Goal: Task Accomplishment & Management: Complete application form

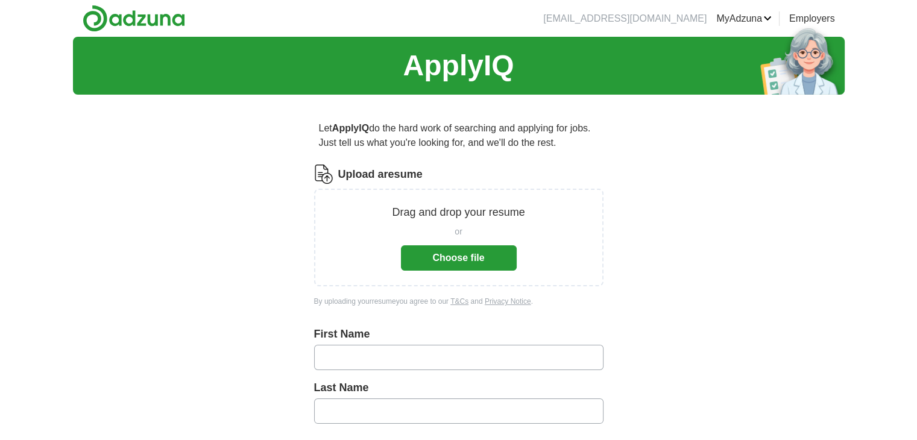
click at [472, 252] on button "Choose file" at bounding box center [459, 257] width 116 height 25
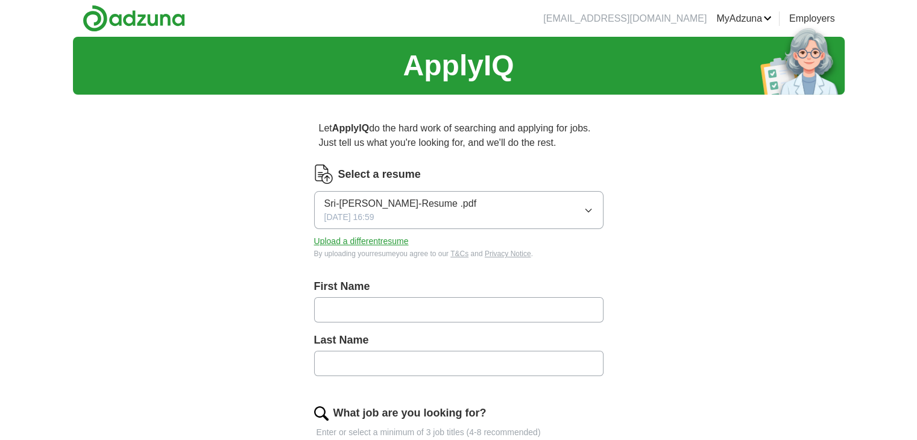
click at [370, 309] on input "text" at bounding box center [459, 309] width 290 height 25
type input "***"
type input "*******"
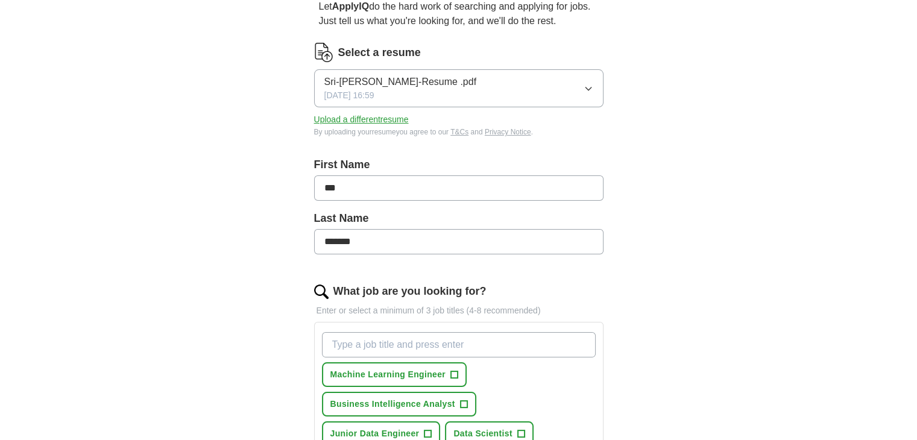
scroll to position [181, 0]
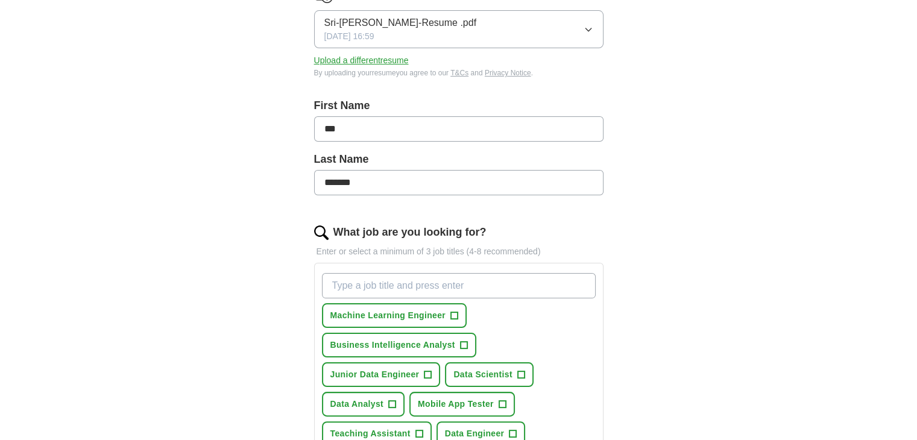
click at [437, 287] on input "What job are you looking for?" at bounding box center [459, 285] width 274 height 25
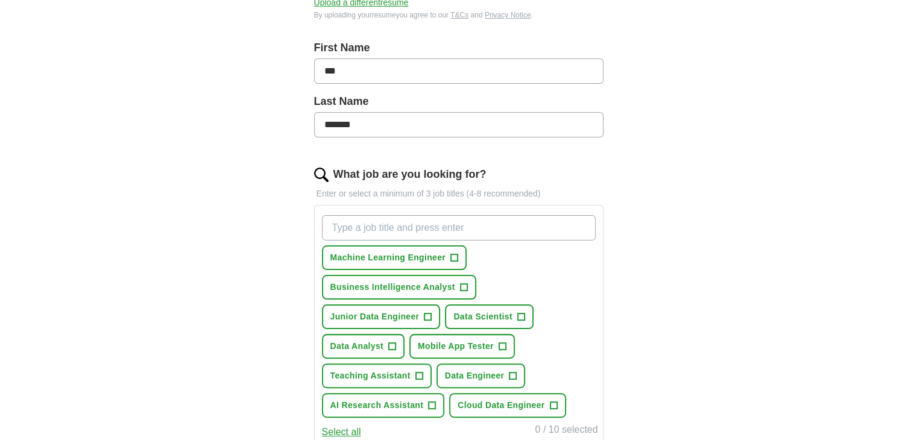
scroll to position [241, 0]
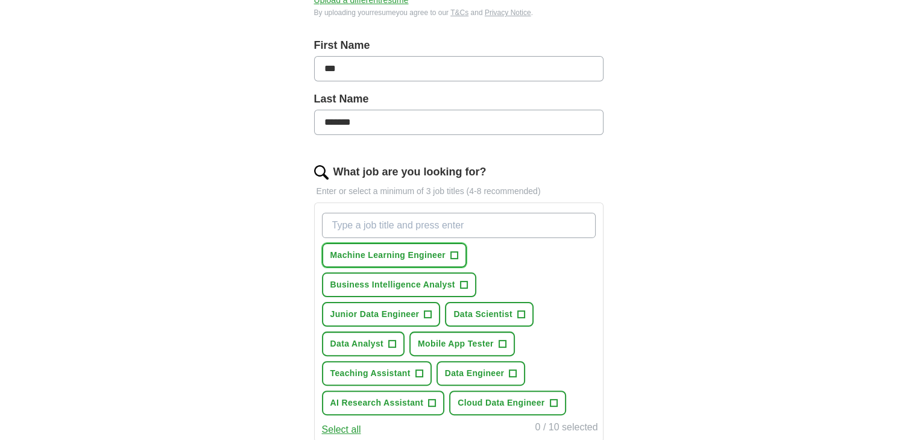
click at [460, 251] on button "Machine Learning Engineer +" at bounding box center [394, 255] width 145 height 25
click at [468, 275] on button "Business Intelligence Analyst +" at bounding box center [399, 285] width 154 height 25
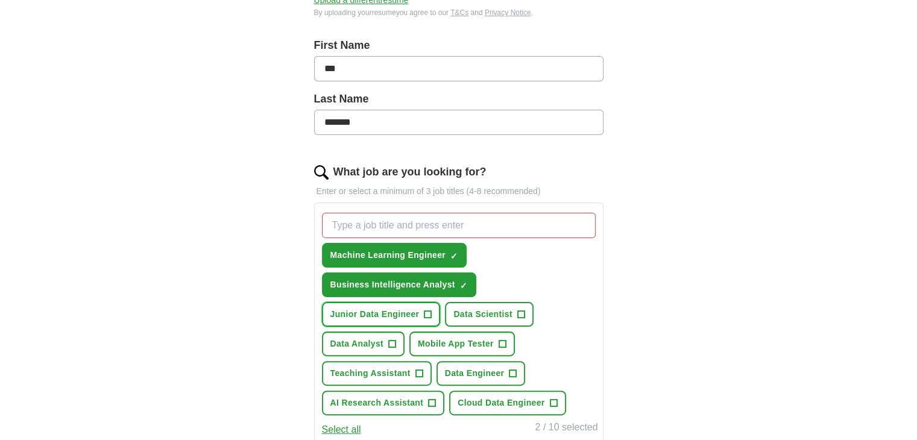
click at [439, 313] on button "Junior Data Engineer +" at bounding box center [381, 314] width 119 height 25
click at [502, 315] on span "Data Scientist" at bounding box center [483, 314] width 59 height 13
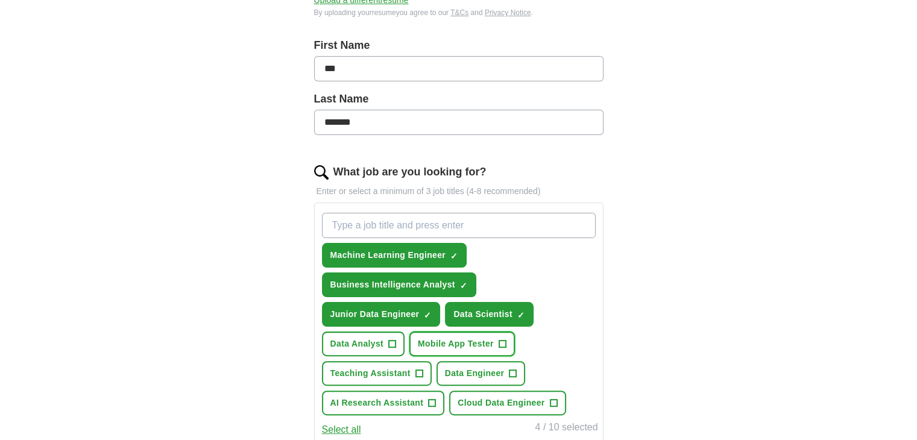
drag, startPoint x: 483, startPoint y: 352, endPoint x: 438, endPoint y: 342, distance: 45.2
click at [479, 352] on button "Mobile App Tester +" at bounding box center [463, 344] width 106 height 25
click at [393, 342] on span "+" at bounding box center [391, 345] width 7 height 10
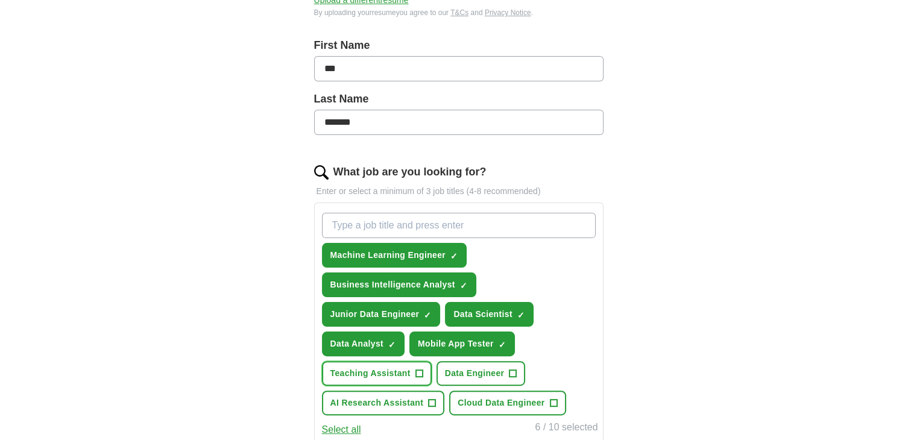
click at [393, 370] on span "Teaching Assistant" at bounding box center [371, 373] width 80 height 13
click at [449, 367] on span "Data Engineer" at bounding box center [475, 373] width 60 height 13
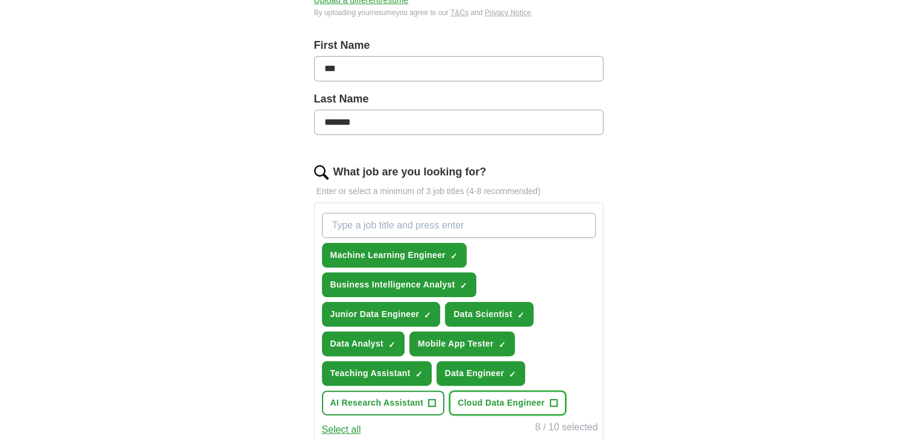
click at [469, 399] on span "Cloud Data Engineer" at bounding box center [501, 403] width 87 height 13
click at [404, 397] on span "AI Research Assistant" at bounding box center [377, 403] width 93 height 13
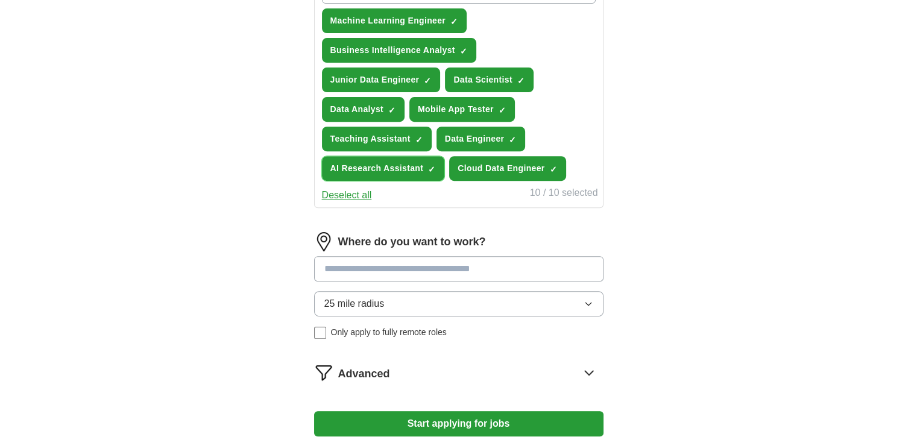
scroll to position [483, 0]
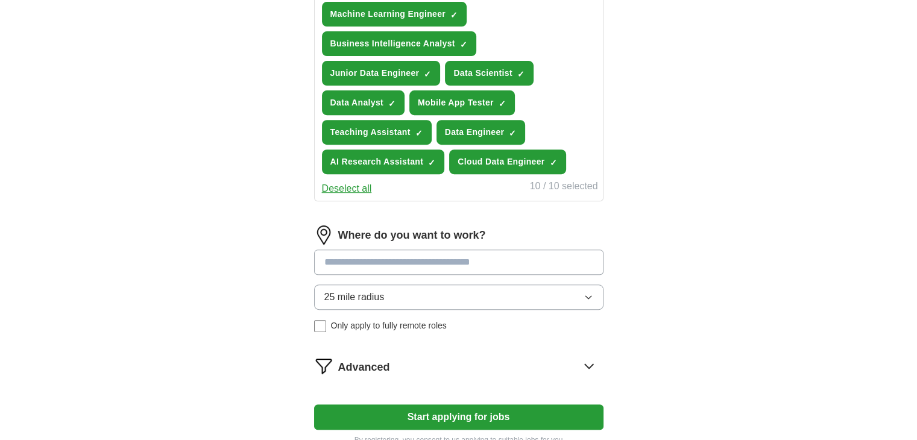
click at [431, 257] on input at bounding box center [459, 262] width 290 height 25
click at [393, 325] on div "25 mile radius Only apply to fully remote roles" at bounding box center [459, 309] width 290 height 48
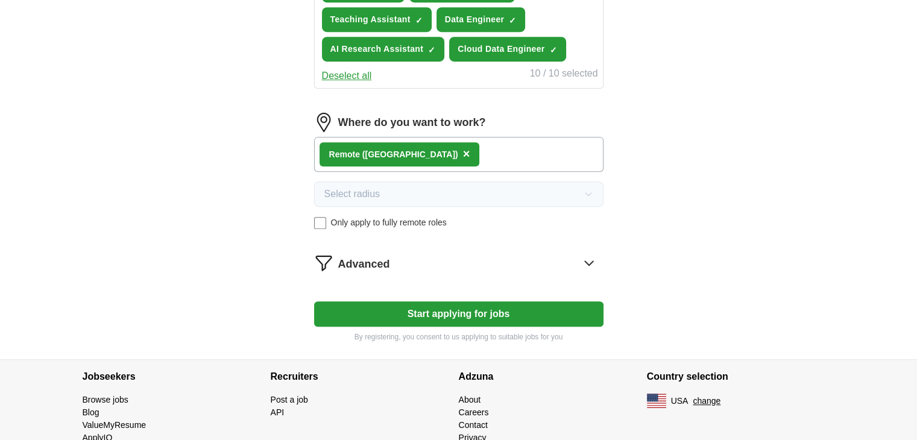
scroll to position [603, 0]
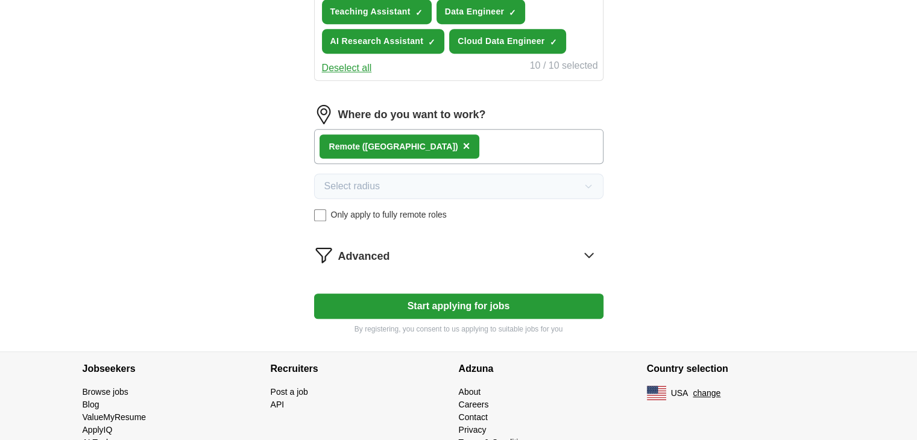
click at [460, 141] on div "Remote ([GEOGRAPHIC_DATA]) ×" at bounding box center [459, 146] width 290 height 35
click at [432, 143] on div "Remote ([GEOGRAPHIC_DATA]) ×" at bounding box center [459, 146] width 290 height 35
click at [482, 302] on button "Start applying for jobs" at bounding box center [459, 306] width 290 height 25
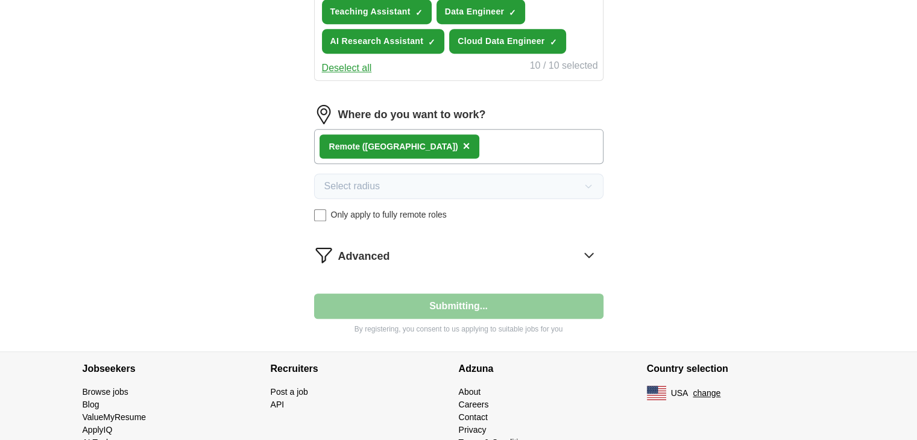
select select "**"
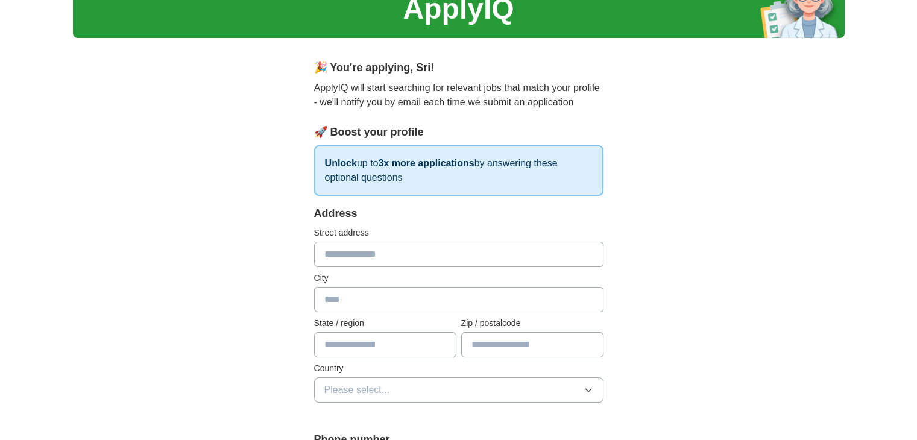
scroll to position [60, 0]
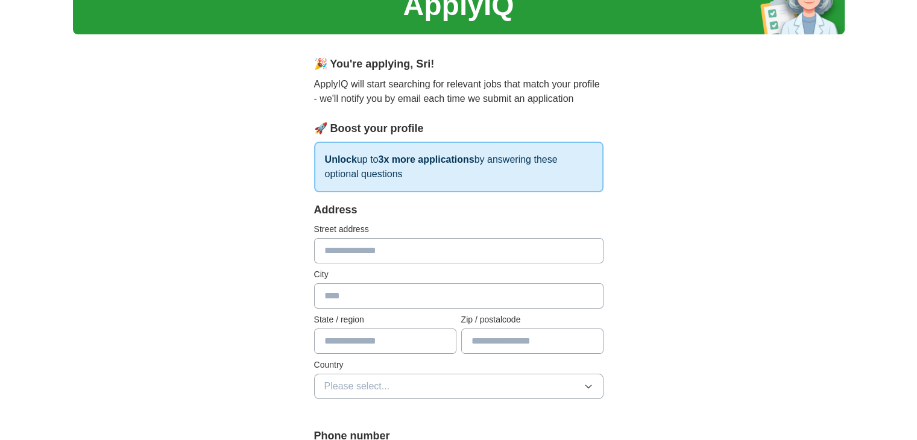
click at [446, 251] on input "text" at bounding box center [459, 250] width 290 height 25
type input "**********"
type input "******"
type input "**"
type input "*****"
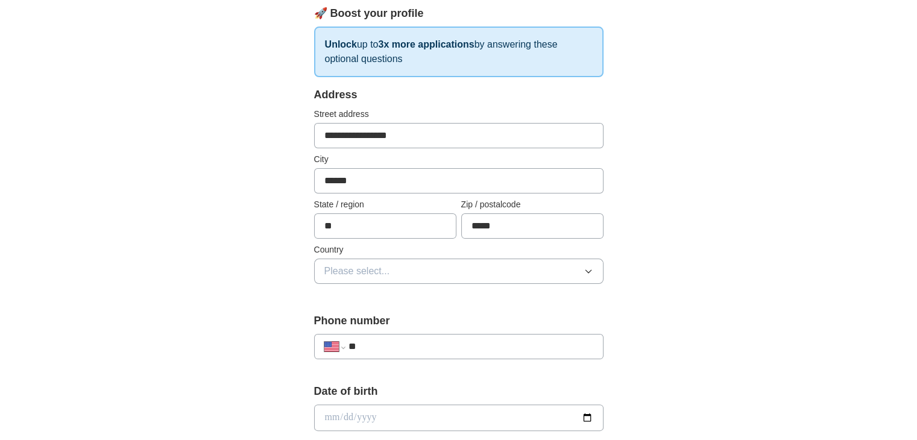
scroll to position [181, 0]
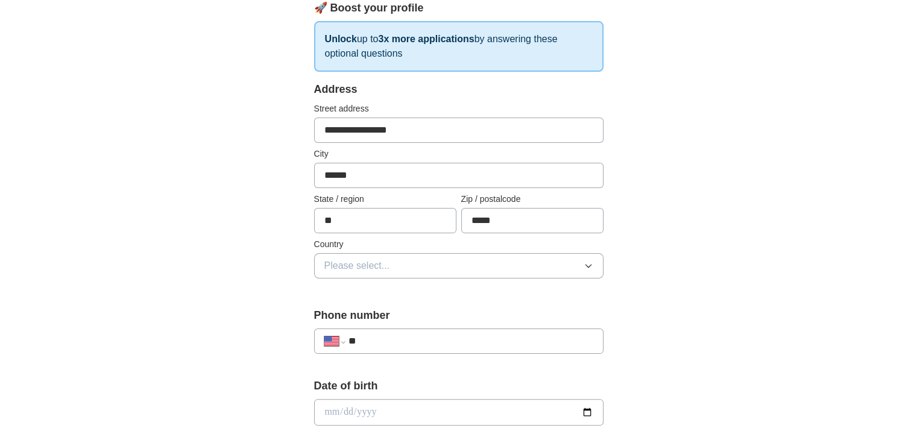
click at [408, 259] on button "Please select..." at bounding box center [459, 265] width 290 height 25
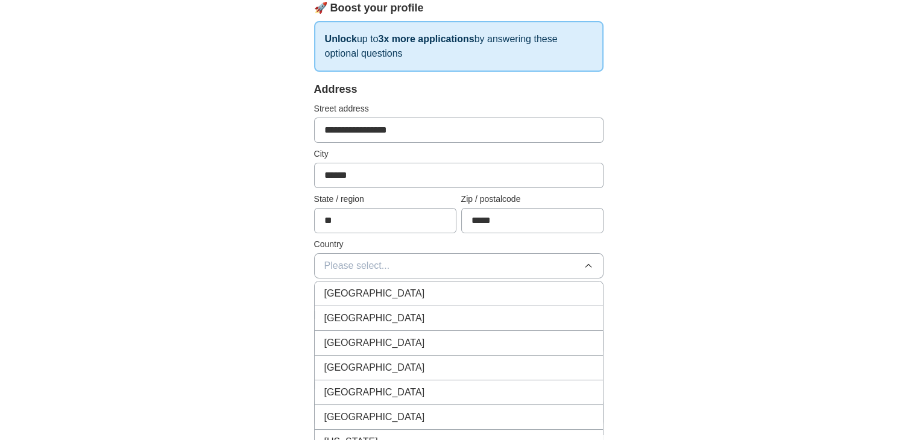
click at [405, 309] on li "[GEOGRAPHIC_DATA]" at bounding box center [459, 318] width 288 height 25
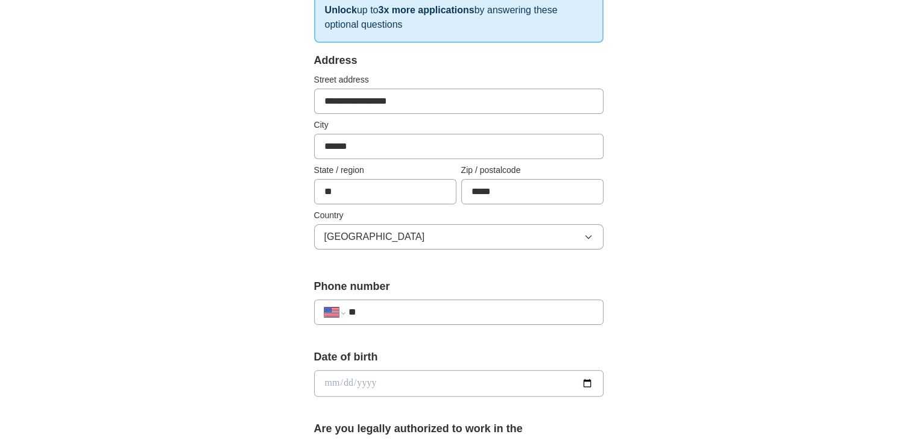
scroll to position [302, 0]
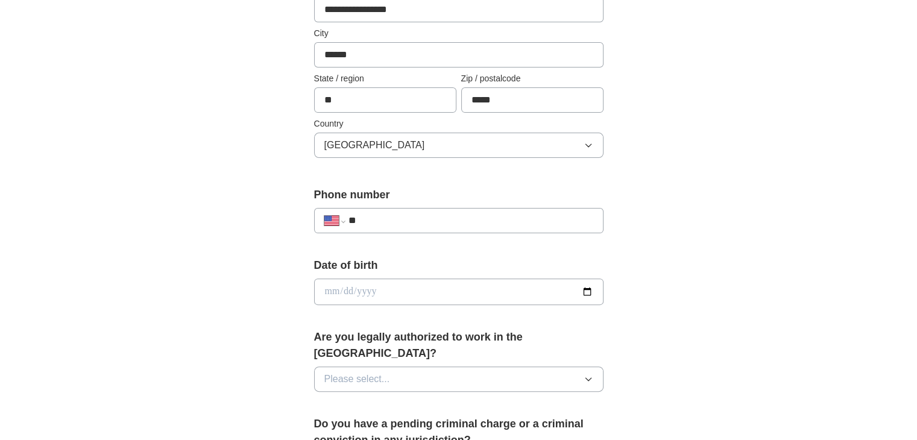
click at [435, 212] on div "**********" at bounding box center [459, 220] width 290 height 25
click at [437, 224] on input "**" at bounding box center [470, 221] width 245 height 14
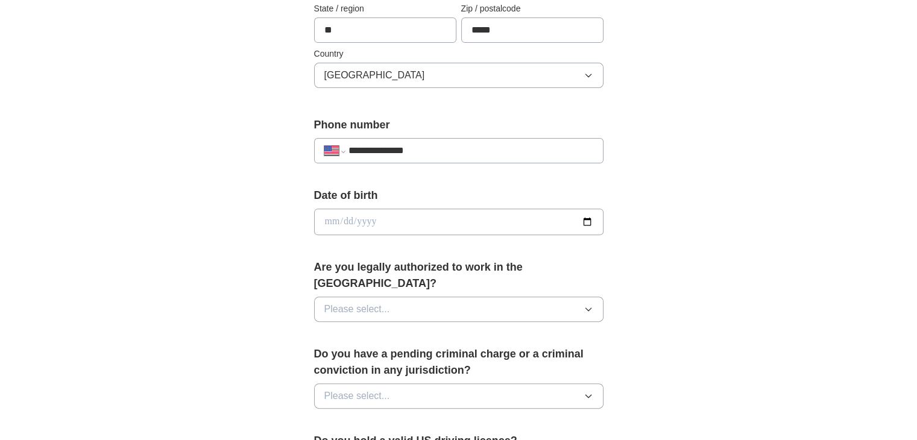
scroll to position [422, 0]
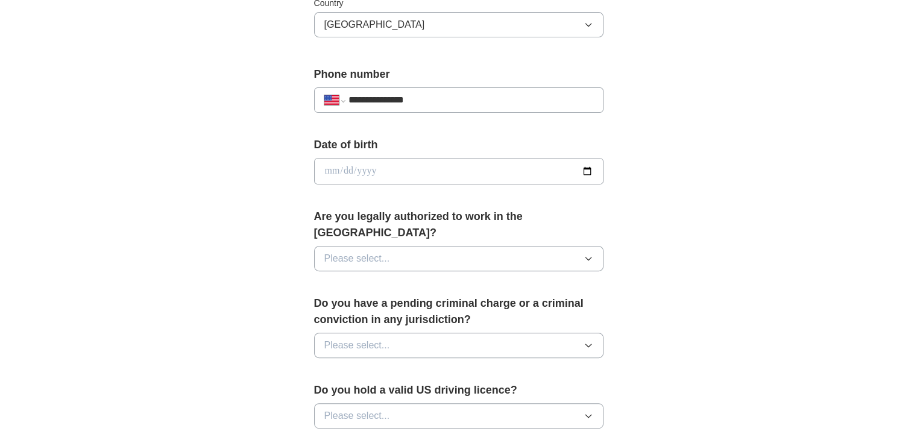
type input "**********"
click at [464, 169] on input "date" at bounding box center [459, 171] width 290 height 27
click at [593, 169] on input "date" at bounding box center [459, 171] width 290 height 27
click at [580, 167] on input "date" at bounding box center [459, 171] width 290 height 27
click at [584, 169] on input "date" at bounding box center [459, 171] width 290 height 27
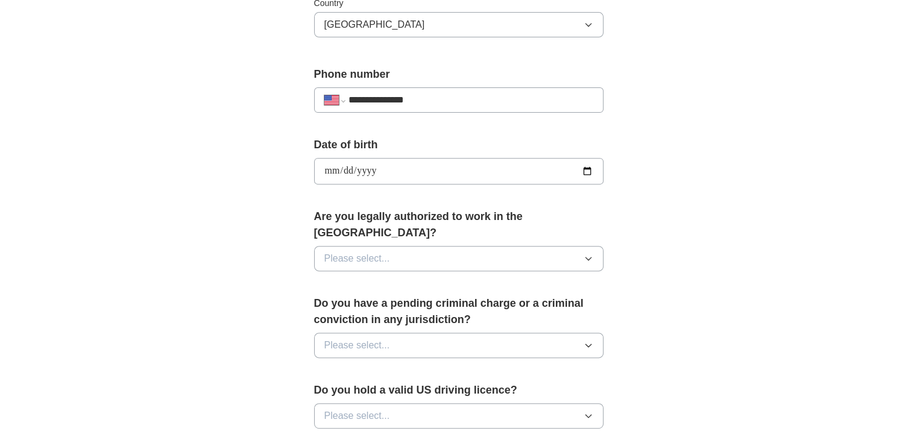
type input "**********"
drag, startPoint x: 372, startPoint y: 238, endPoint x: 375, endPoint y: 232, distance: 6.2
click at [374, 252] on span "Please select..." at bounding box center [357, 259] width 66 height 14
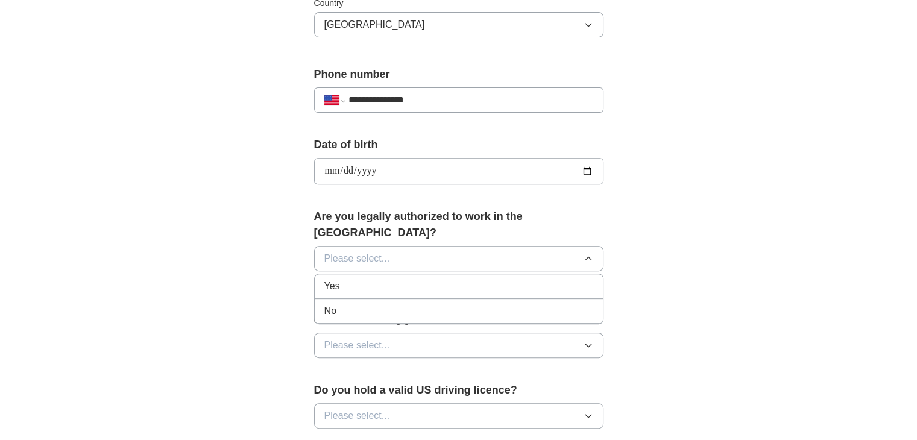
click at [359, 279] on div "Yes" at bounding box center [458, 286] width 269 height 14
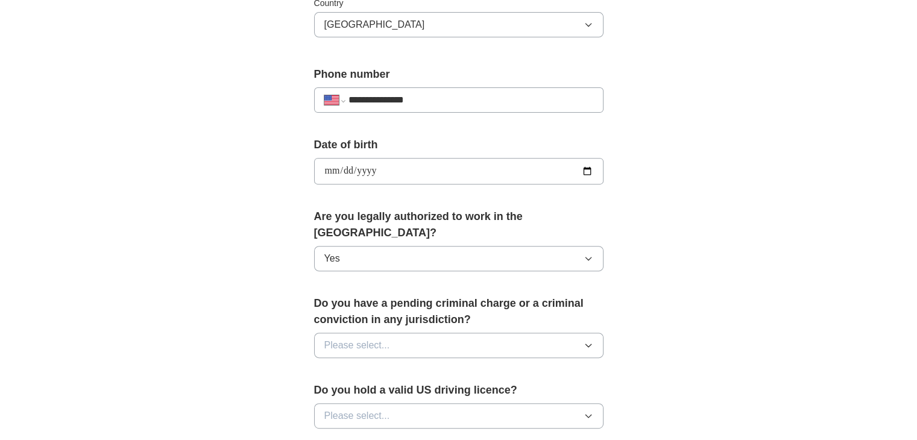
click at [358, 338] on span "Please select..." at bounding box center [357, 345] width 66 height 14
click at [342, 387] on li "No" at bounding box center [459, 398] width 288 height 25
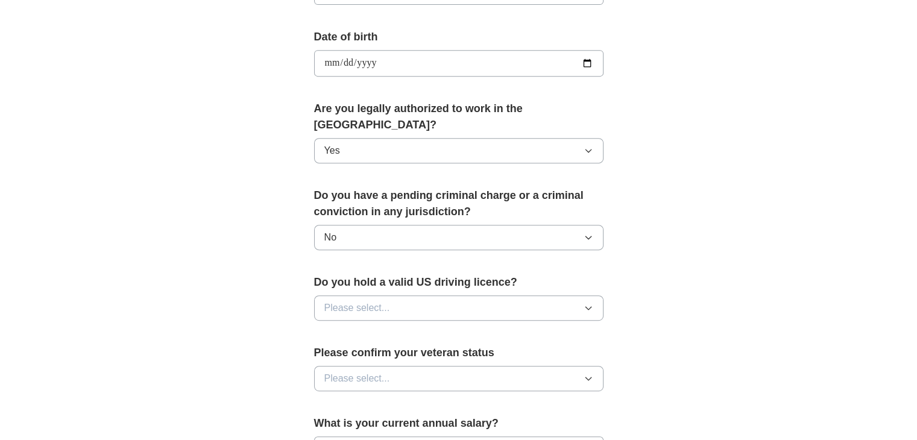
scroll to position [543, 0]
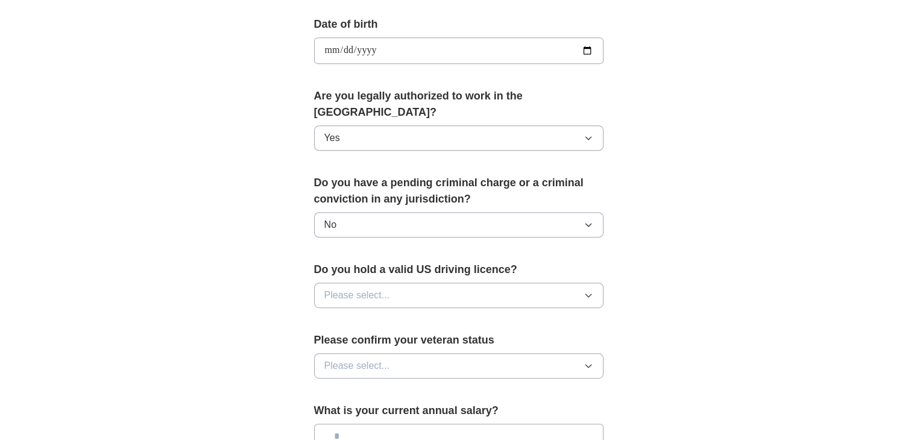
click at [359, 288] on span "Please select..." at bounding box center [357, 295] width 66 height 14
click at [383, 316] on div "Yes" at bounding box center [458, 323] width 269 height 14
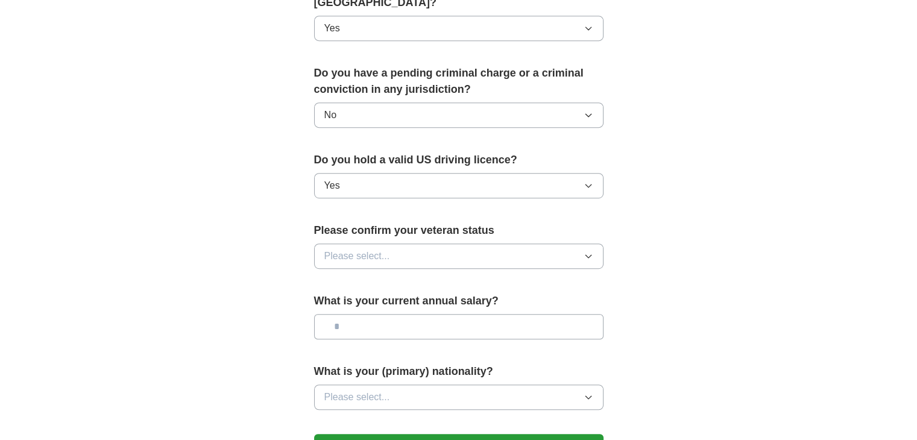
scroll to position [663, 0]
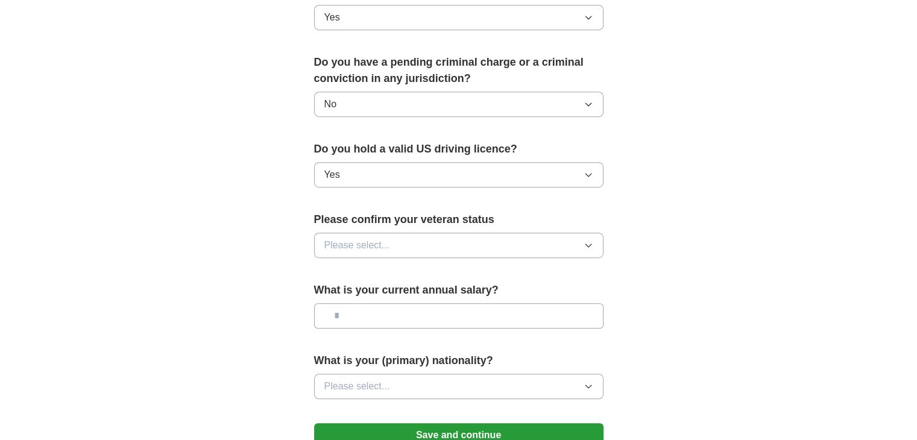
click at [397, 233] on button "Please select..." at bounding box center [459, 245] width 290 height 25
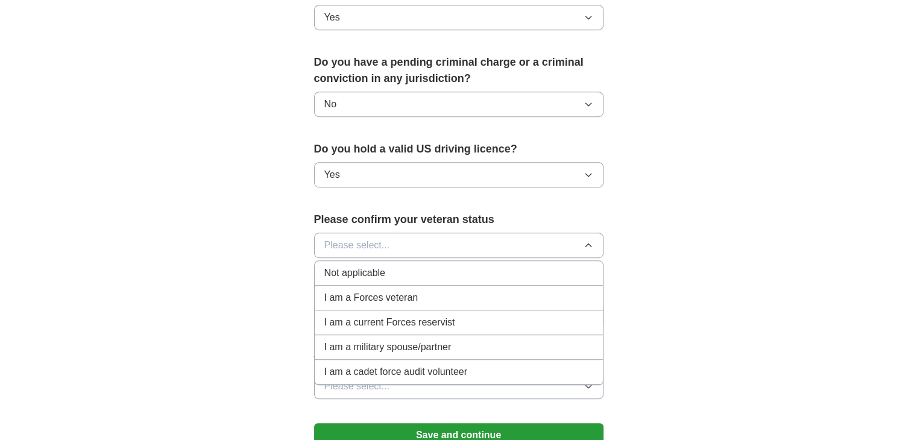
click at [380, 264] on li "Not applicable" at bounding box center [459, 273] width 288 height 25
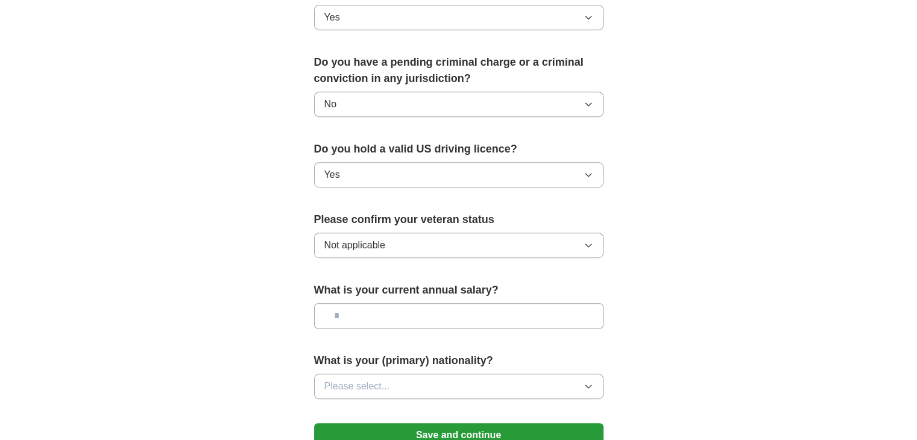
click at [384, 305] on input "text" at bounding box center [459, 315] width 290 height 25
click at [432, 375] on button "Please select..." at bounding box center [459, 386] width 290 height 25
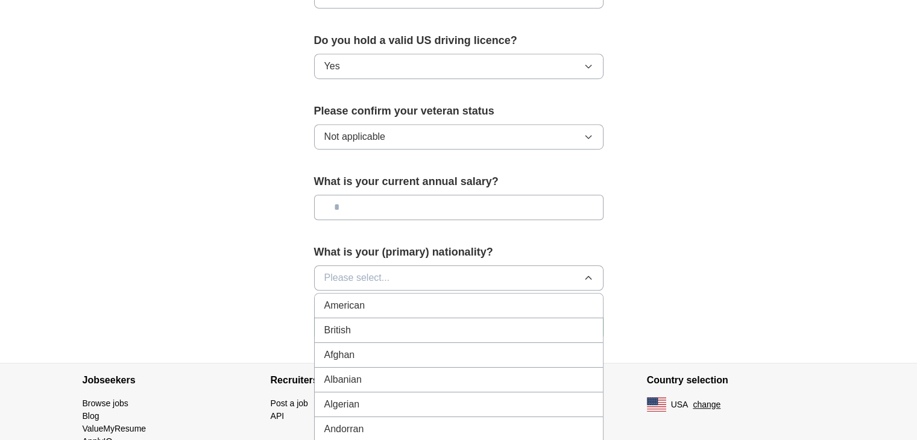
scroll to position [784, 0]
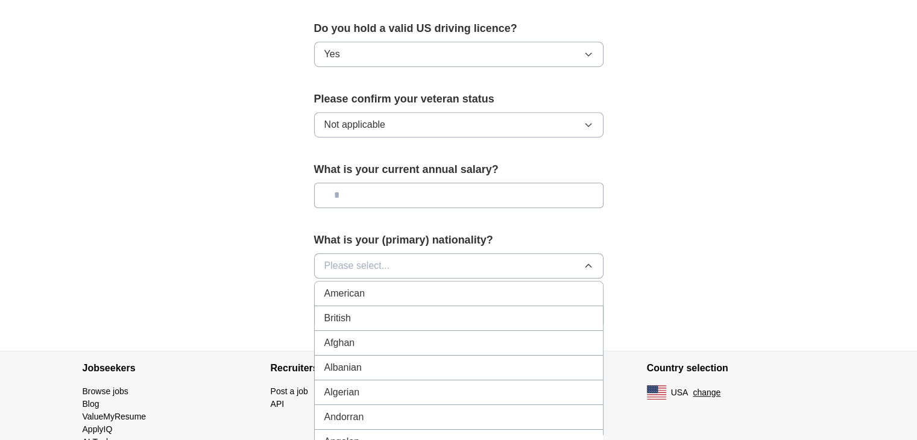
click at [413, 253] on button "Please select..." at bounding box center [459, 265] width 290 height 25
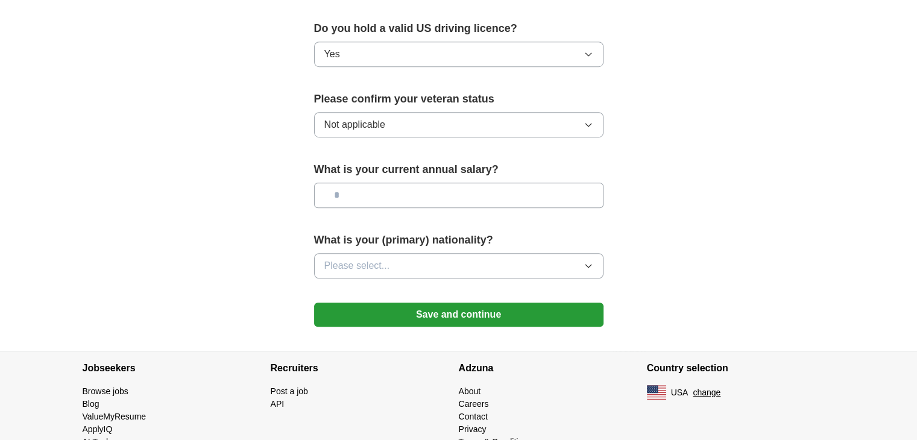
click at [414, 253] on button "Please select..." at bounding box center [459, 265] width 290 height 25
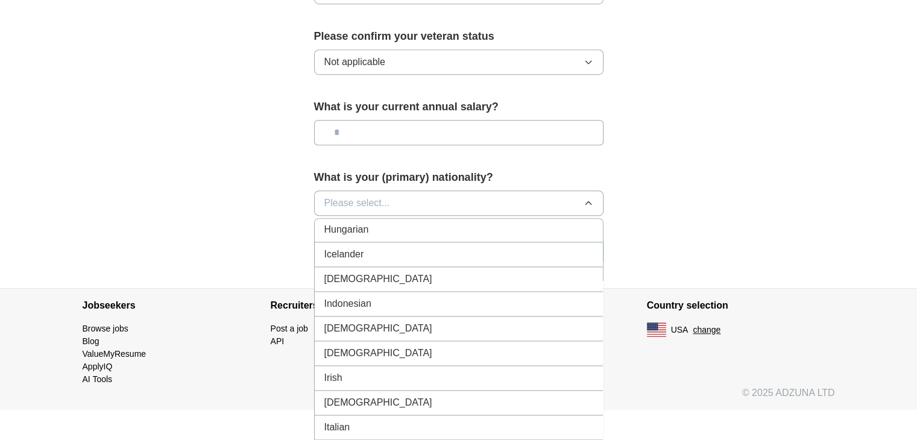
scroll to position [1930, 0]
click at [341, 267] on li "[DEMOGRAPHIC_DATA]" at bounding box center [459, 279] width 288 height 25
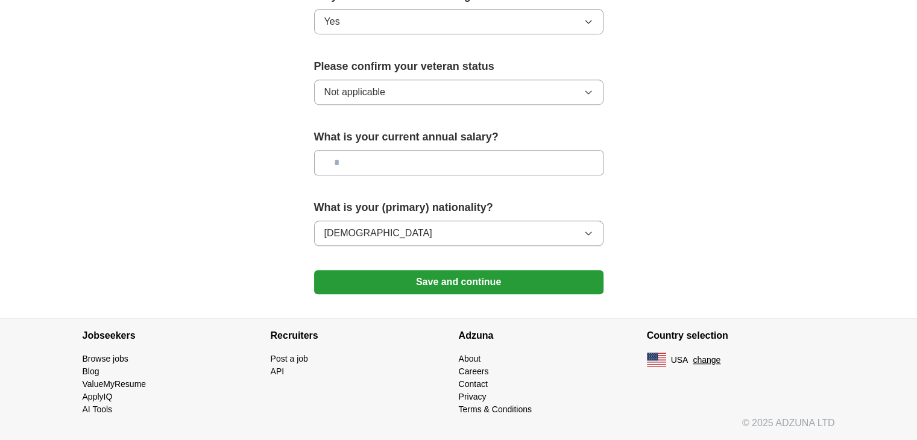
scroll to position [797, 0]
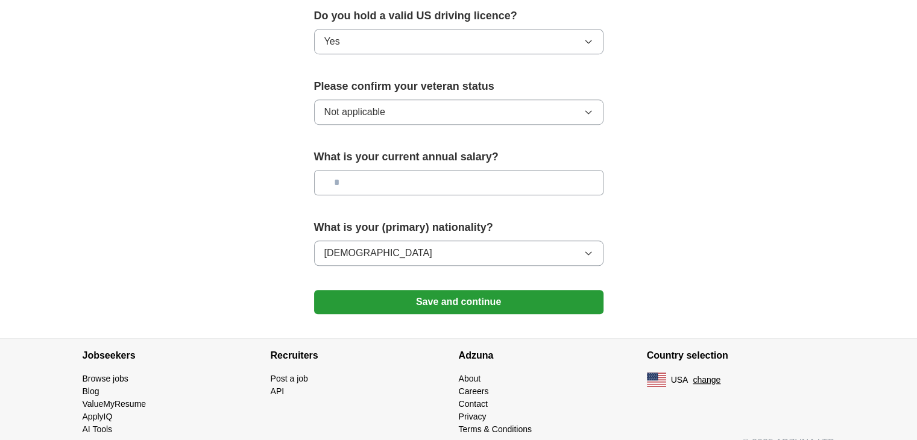
drag, startPoint x: 417, startPoint y: 288, endPoint x: 417, endPoint y: 295, distance: 7.2
click at [413, 291] on button "Save and continue" at bounding box center [459, 302] width 290 height 24
